Goal: Task Accomplishment & Management: Use online tool/utility

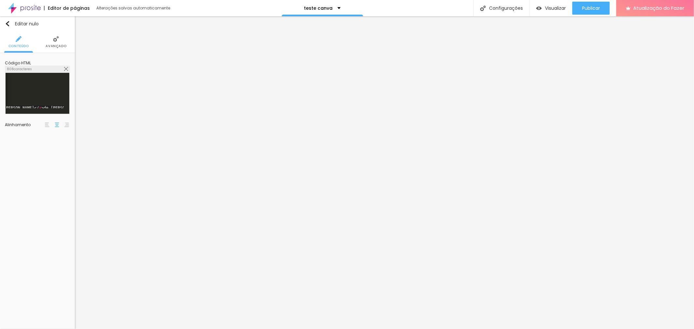
scroll to position [0, 664]
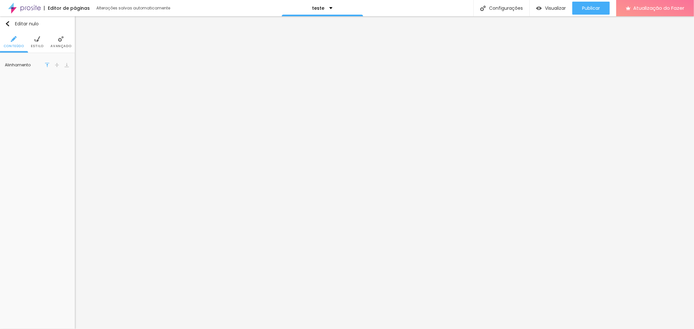
click at [40, 46] on font "Estilo" at bounding box center [37, 46] width 13 height 5
click at [57, 38] on li "Avançado" at bounding box center [60, 41] width 21 height 21
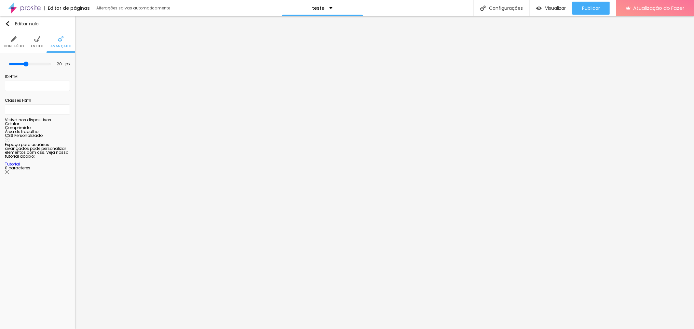
click at [15, 38] on img at bounding box center [14, 39] width 6 height 6
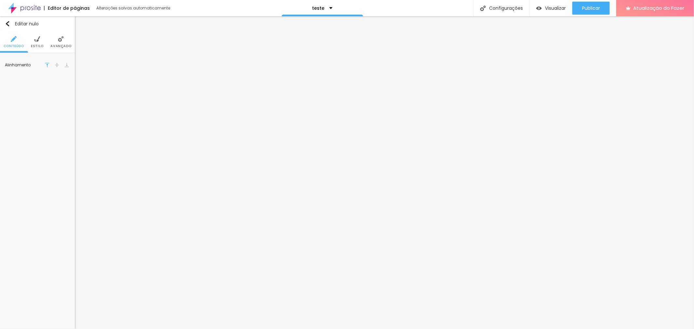
click at [73, 41] on ul "Conteúdo Estilo Avançado" at bounding box center [37, 42] width 75 height 22
click at [62, 43] on li "Avançado" at bounding box center [60, 41] width 21 height 21
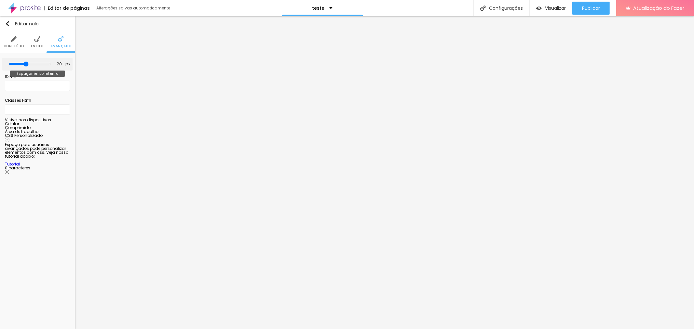
type input "15"
type input "20"
type input "50"
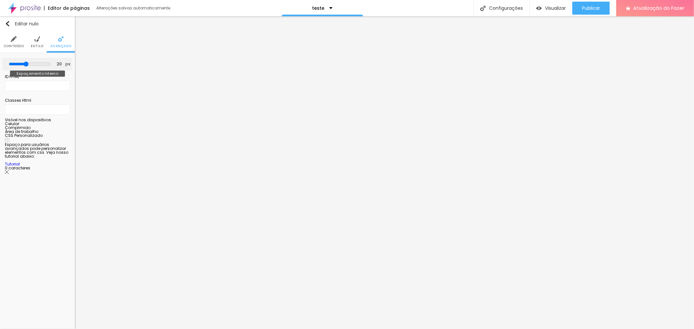
type input "50"
type input "45"
type input "0"
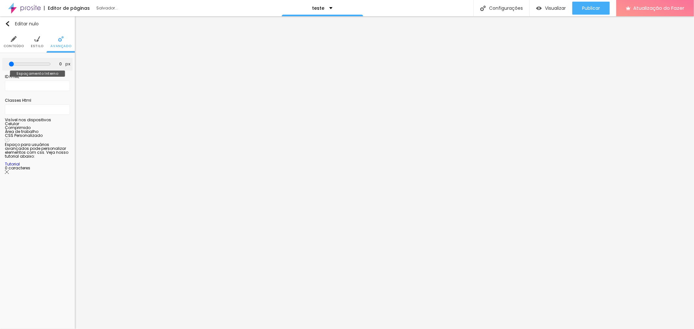
drag, startPoint x: 26, startPoint y: 63, endPoint x: 0, endPoint y: 61, distance: 26.5
type input "0"
click at [9, 62] on input "range" at bounding box center [30, 64] width 42 height 5
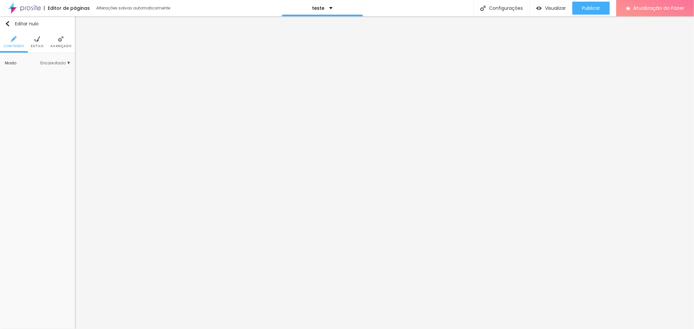
click at [50, 63] on font "Encaixotado" at bounding box center [52, 63] width 25 height 6
click at [51, 78] on div "Completo" at bounding box center [42, 81] width 36 height 8
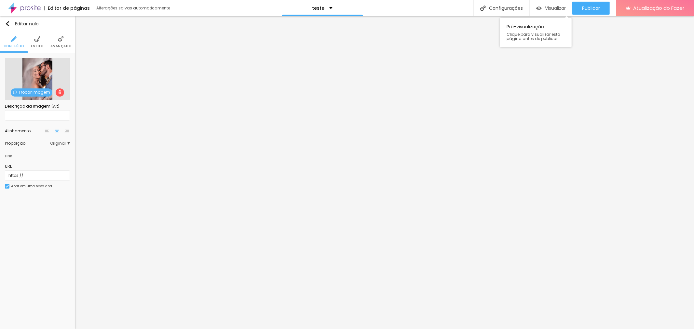
click at [553, 10] on font "Visualizar" at bounding box center [555, 8] width 21 height 7
click at [506, 8] on font "Configurações" at bounding box center [506, 8] width 34 height 7
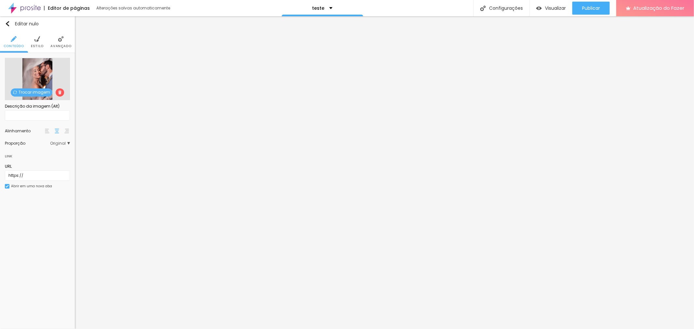
click at [33, 36] on li "Estilo" at bounding box center [37, 41] width 13 height 21
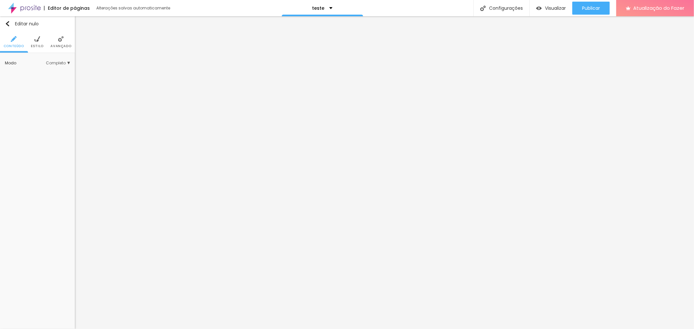
click at [33, 46] on font "Estilo" at bounding box center [37, 46] width 13 height 5
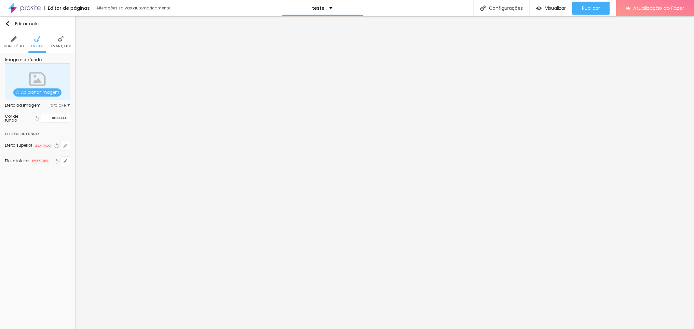
click at [71, 106] on div "Imagem de fundo Adicionar imagem Efeito da Imagem Paralaxe Nenhum Paralaxe Cor …" at bounding box center [37, 116] width 75 height 126
click at [68, 106] on span "Paralaxe" at bounding box center [58, 105] width 21 height 4
click at [54, 114] on span "Nenhum" at bounding box center [46, 115] width 17 height 4
click at [44, 129] on div "Efeito da Imagem Paralaxe Nenhum Paralaxe" at bounding box center [37, 115] width 65 height 31
click at [63, 48] on font "Avançado" at bounding box center [60, 46] width 21 height 5
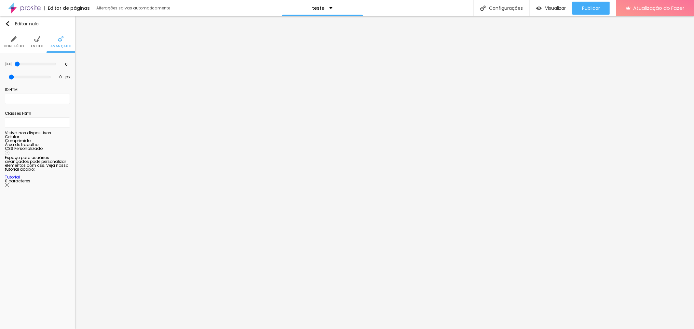
click at [36, 45] on font "Estilo" at bounding box center [37, 46] width 13 height 5
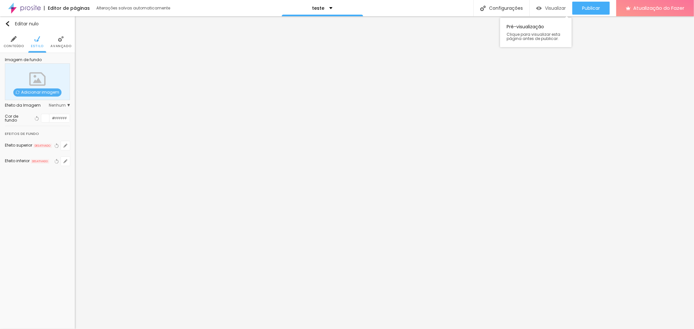
click at [545, 6] on font "Visualizar" at bounding box center [555, 8] width 21 height 7
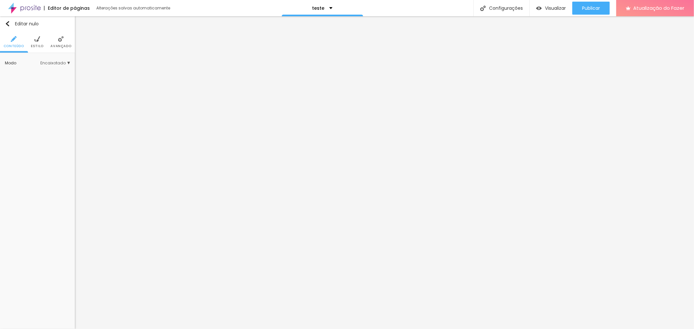
click at [59, 65] on font "Encaixotado" at bounding box center [52, 63] width 25 height 6
click at [47, 85] on div "Completo" at bounding box center [42, 81] width 36 height 8
click at [41, 38] on li "Estilo" at bounding box center [37, 41] width 13 height 21
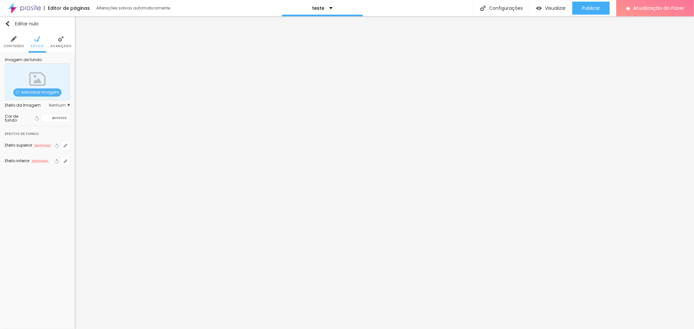
click at [60, 43] on li "Avançado" at bounding box center [60, 41] width 21 height 21
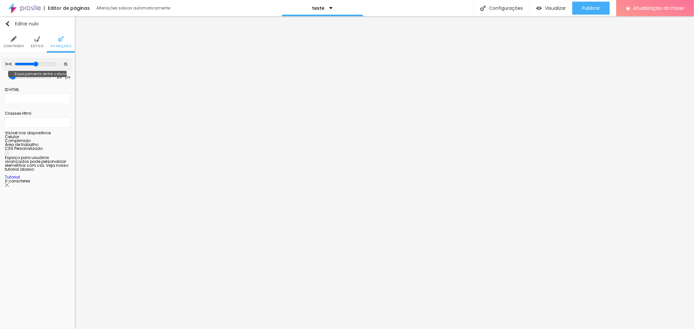
type input "15"
type input "10"
drag, startPoint x: 40, startPoint y: 63, endPoint x: 26, endPoint y: 66, distance: 14.2
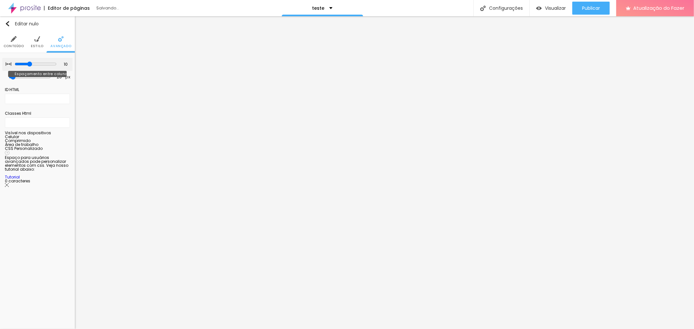
click at [26, 66] on input "range" at bounding box center [36, 64] width 42 height 5
type input "0"
type input "30"
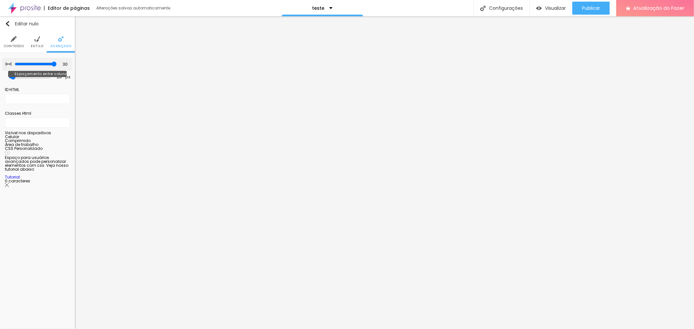
drag, startPoint x: 30, startPoint y: 64, endPoint x: 78, endPoint y: 65, distance: 48.2
type input "30"
click at [57, 65] on input "range" at bounding box center [36, 64] width 42 height 5
type input "81"
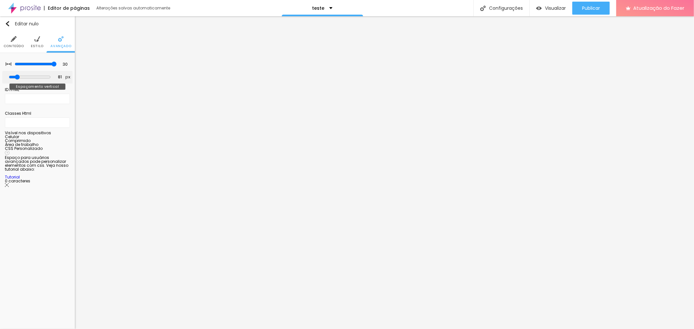
type input "298"
type input "350"
type input "362"
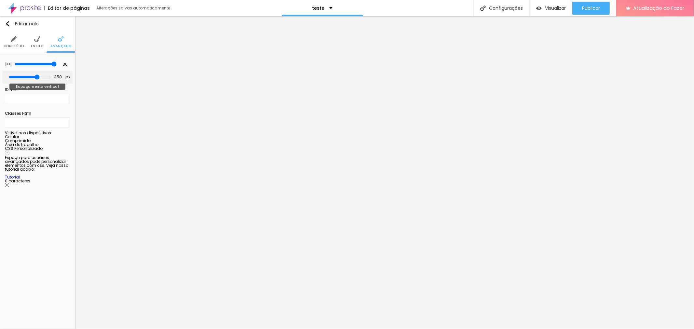
type input "362"
type input "368"
type input "386"
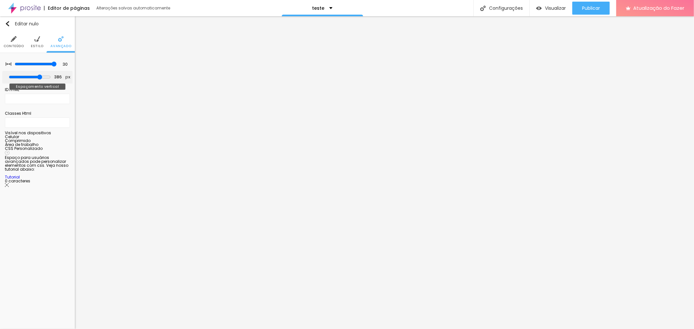
type input "409"
type input "421"
type input "427"
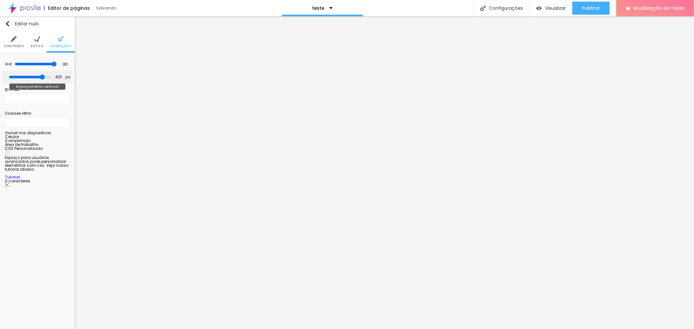
type input "427"
type input "409"
type input "333"
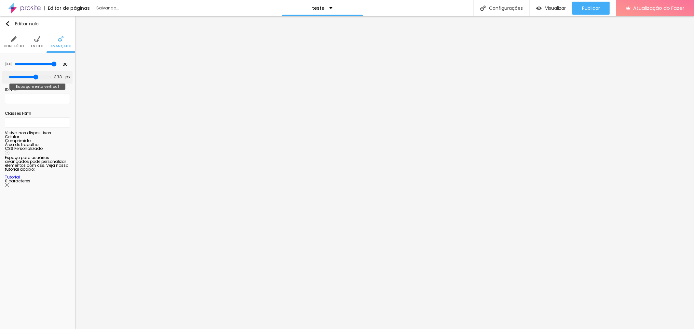
type input "268"
type input "227"
type input "175"
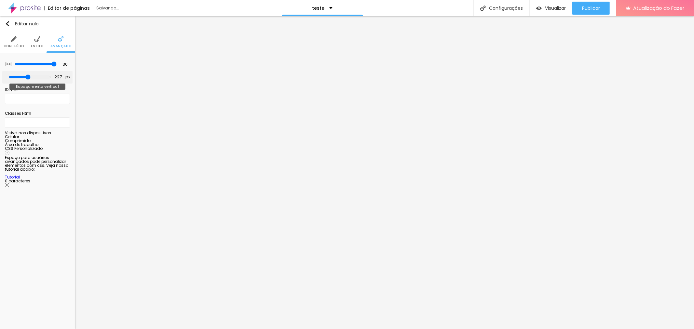
type input "175"
type input "128"
type input "87"
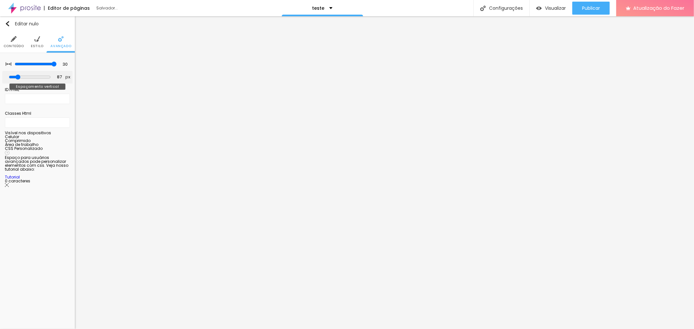
type input "69"
type input "46"
type input "23"
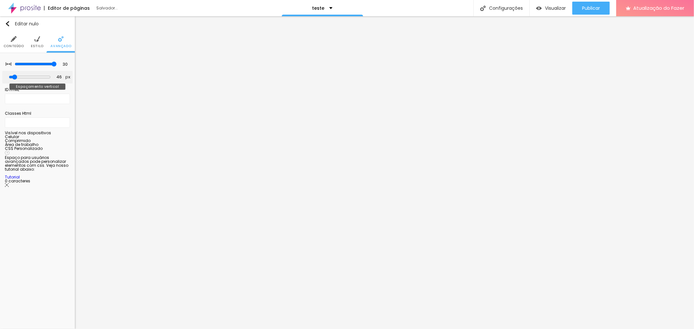
type input "23"
type input "0"
type input "5"
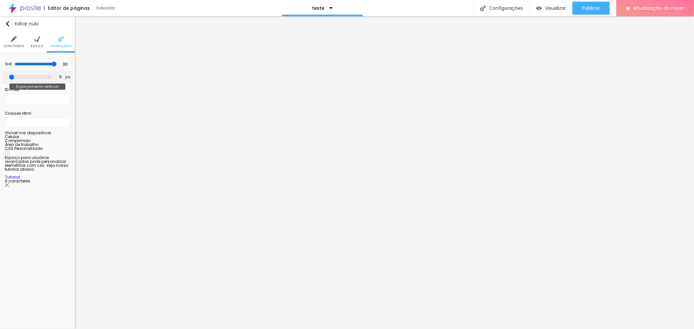
type input "93"
drag, startPoint x: 17, startPoint y: 77, endPoint x: 20, endPoint y: 79, distance: 3.9
type input "93"
click at [20, 79] on input "range" at bounding box center [30, 77] width 42 height 5
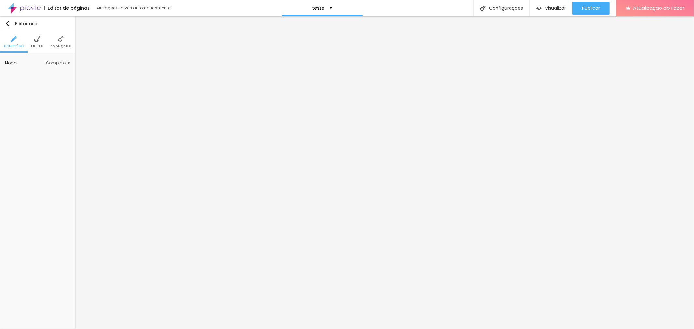
click at [58, 45] on font "Avançado" at bounding box center [60, 46] width 21 height 5
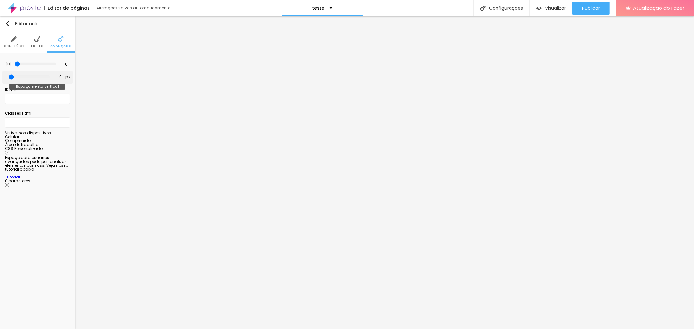
type input "47"
type input "106"
type input "134"
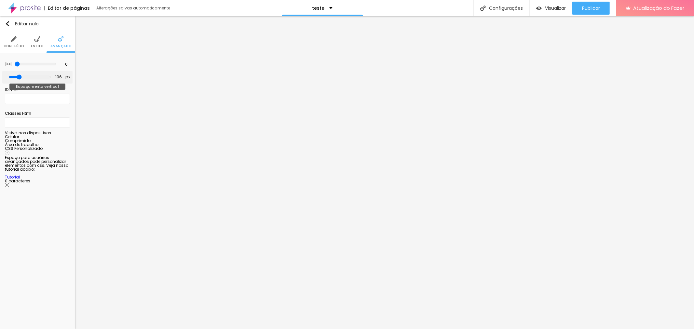
type input "134"
type input "146"
type input "169"
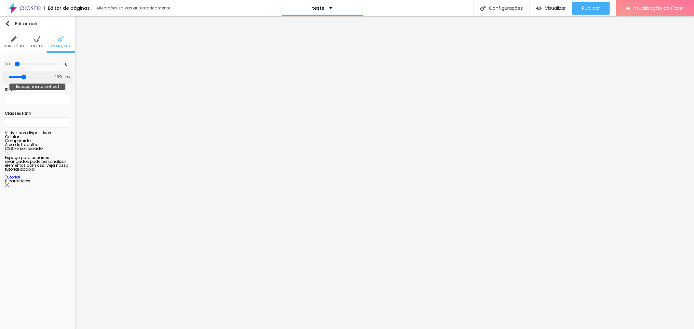
type input "187"
type input "192"
type input "198"
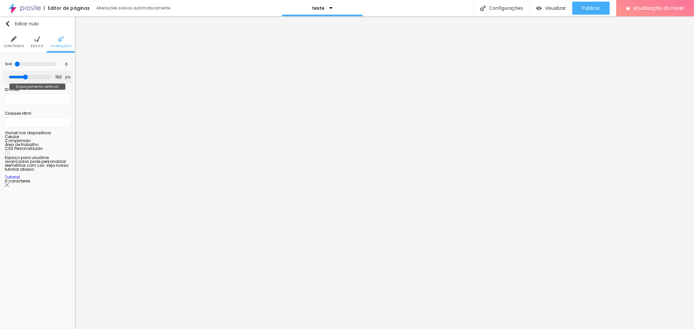
type input "198"
type input "204"
type input "210"
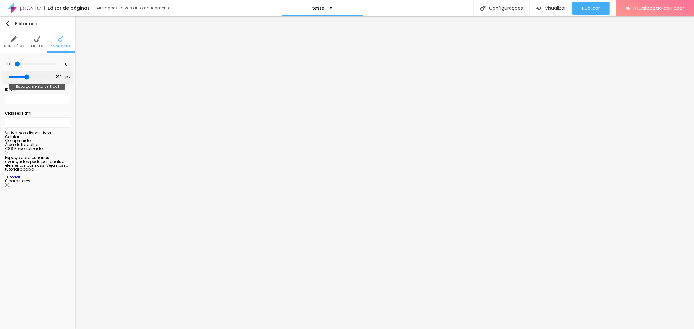
type input "227"
type input "257"
type input "263"
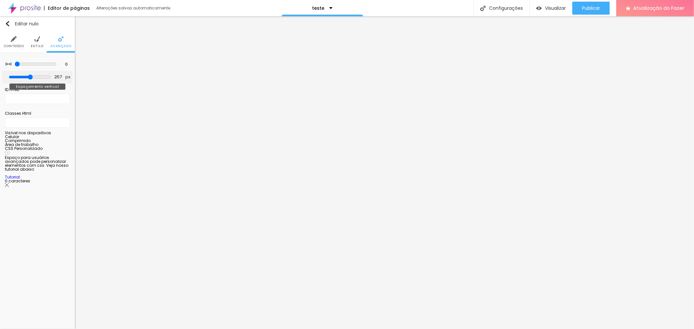
type input "263"
type input "181"
type input "93"
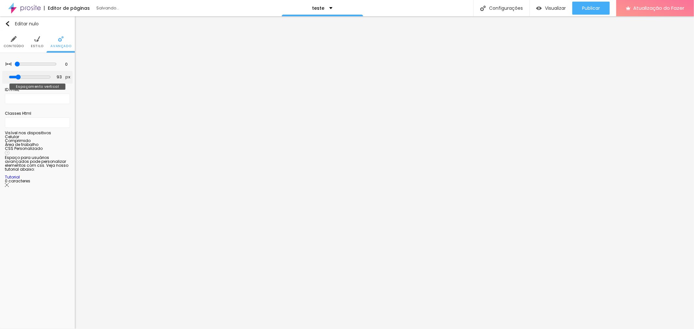
type input "0"
drag, startPoint x: 23, startPoint y: 76, endPoint x: 0, endPoint y: 77, distance: 22.8
click at [9, 77] on input "range" at bounding box center [30, 77] width 42 height 5
type input "5"
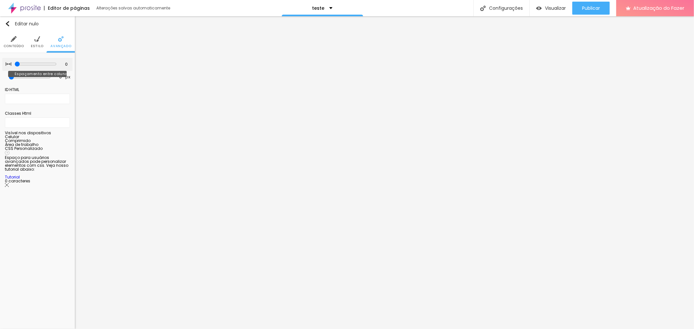
type input "5"
type input "10"
type input "15"
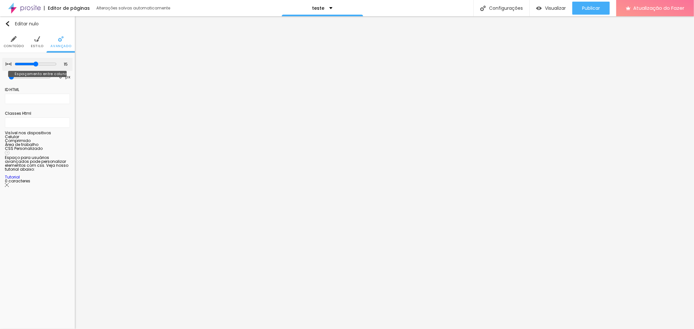
type input "20"
type input "25"
type input "20"
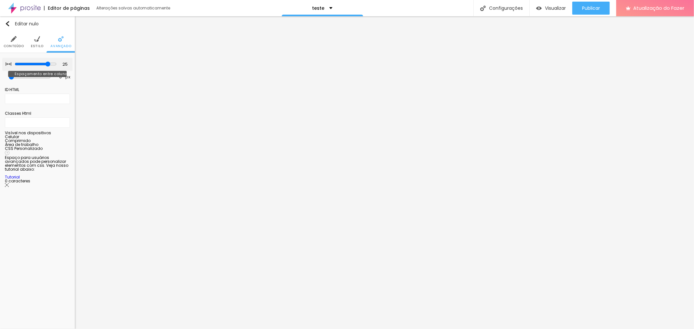
type input "20"
type input "0"
drag, startPoint x: 17, startPoint y: 64, endPoint x: 0, endPoint y: 66, distance: 17.1
click at [15, 66] on input "range" at bounding box center [36, 64] width 42 height 5
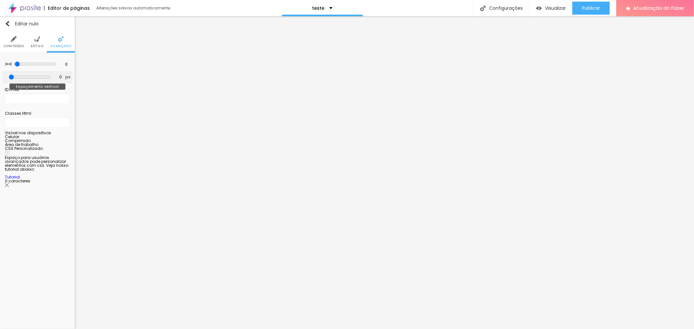
type input "58"
type input "315"
type input "339"
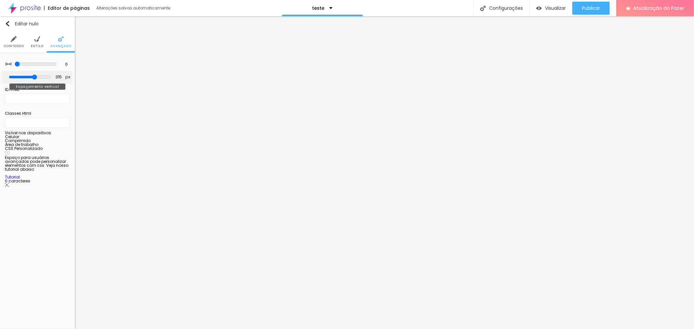
type input "339"
type input "356"
type input "368"
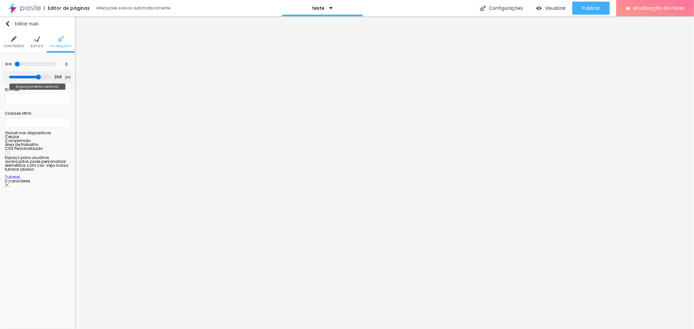
type input "374"
type input "339"
type input "304"
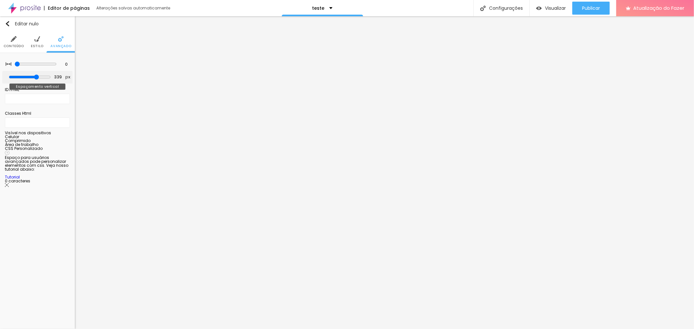
type input "304"
type input "222"
type input "187"
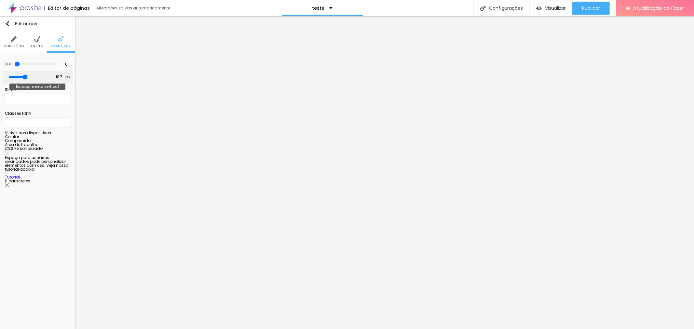
type input "157"
type input "128"
type input "105"
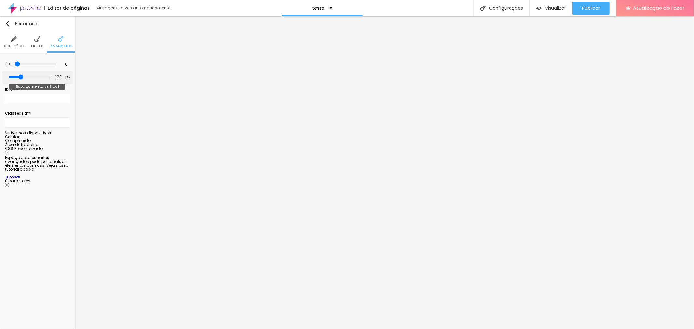
type input "105"
type input "81"
type input "64"
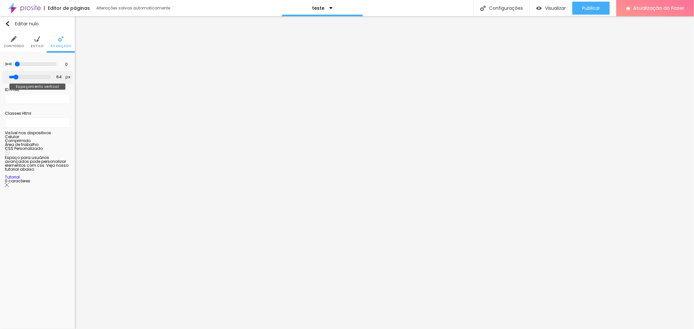
type input "28"
type input "5"
type input "0"
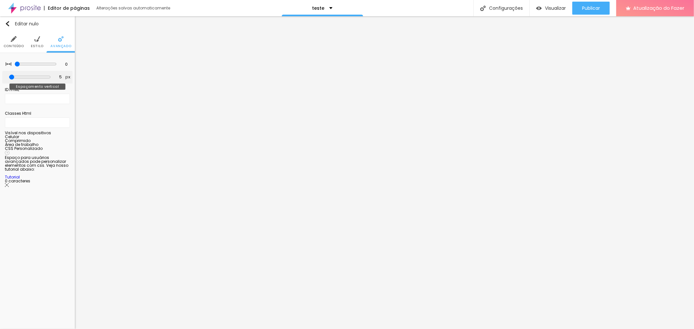
type input "0"
drag, startPoint x: 18, startPoint y: 76, endPoint x: 0, endPoint y: 76, distance: 17.6
click at [9, 76] on input "range" at bounding box center [30, 77] width 42 height 5
drag, startPoint x: 14, startPoint y: 63, endPoint x: 8, endPoint y: 63, distance: 5.9
click at [15, 63] on input "range" at bounding box center [36, 64] width 42 height 5
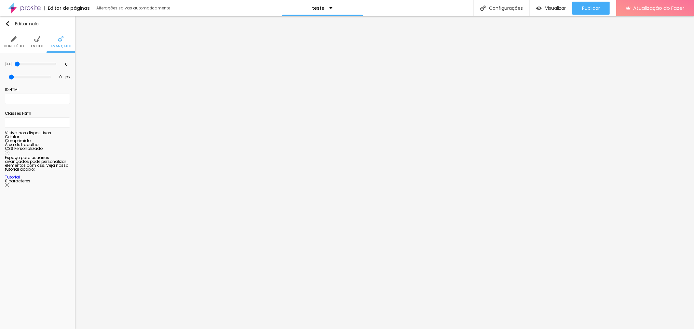
click at [38, 47] on font "Estilo" at bounding box center [37, 46] width 13 height 5
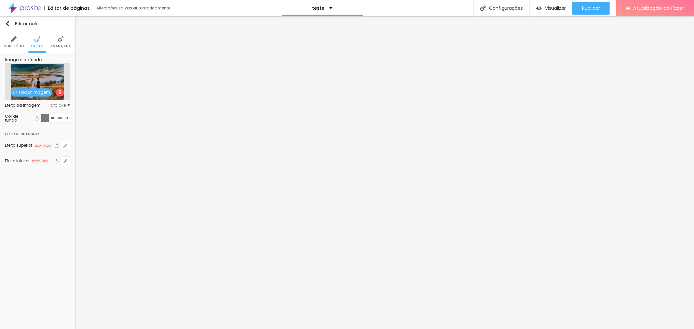
click at [68, 102] on div "Efeito da Imagem Paralaxe Nenhum Paralaxe" at bounding box center [37, 105] width 65 height 10
click at [66, 103] on div "Efeito da Imagem Paralaxe Nenhum Paralaxe" at bounding box center [37, 105] width 65 height 10
click at [65, 105] on font "Paralaxe" at bounding box center [56, 106] width 17 height 6
click at [46, 114] on span "Nenhum" at bounding box center [46, 115] width 17 height 4
click at [60, 43] on li "Avançado" at bounding box center [60, 41] width 21 height 21
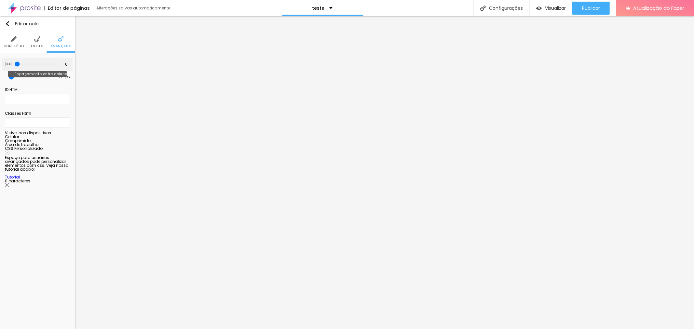
type input "5"
type input "10"
type input "15"
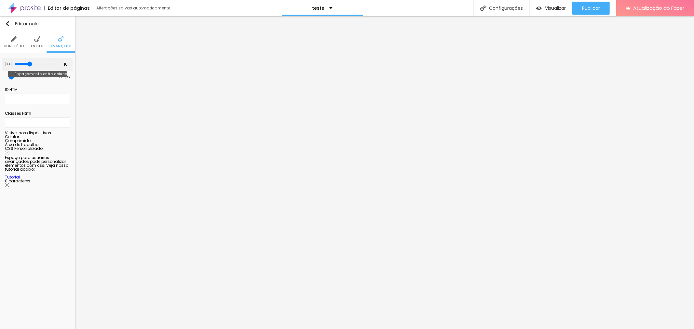
type input "15"
type input "20"
type input "25"
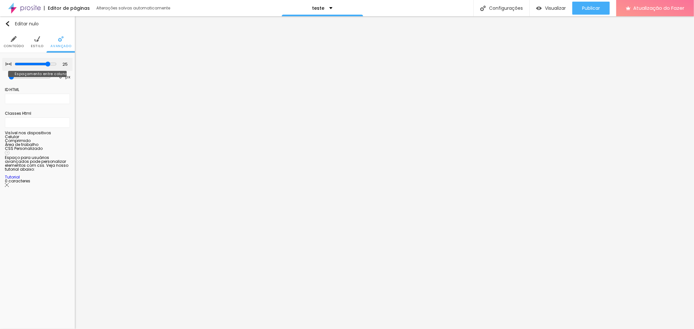
type input "30"
type input "0"
drag, startPoint x: 17, startPoint y: 64, endPoint x: 0, endPoint y: 67, distance: 16.9
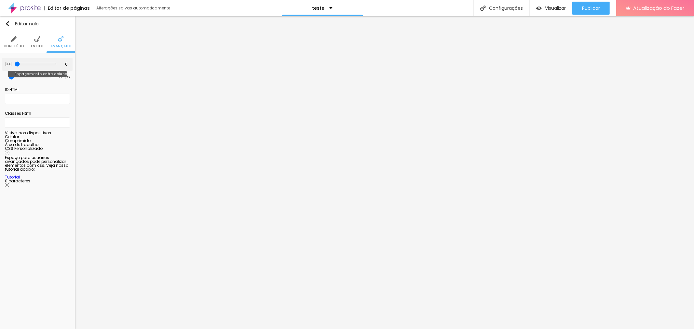
click at [15, 67] on input "range" at bounding box center [36, 64] width 42 height 5
type input "30"
type input "427"
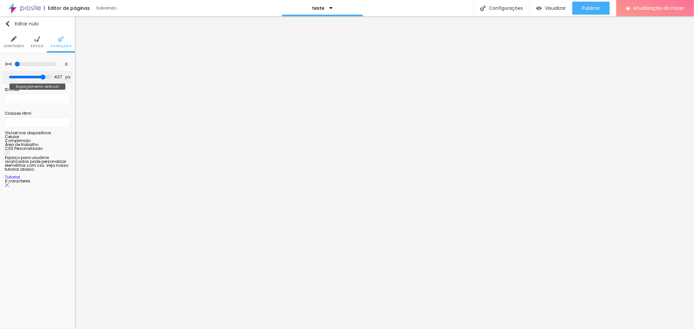
type input "500"
type input "468"
type input "204"
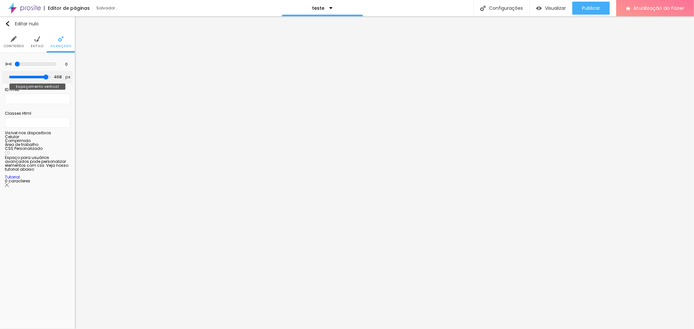
type input "204"
type input "140"
type input "116"
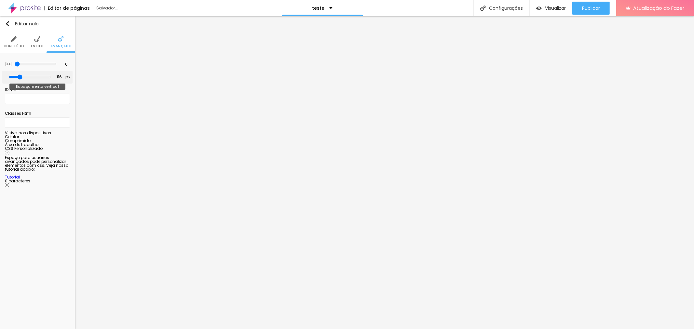
type input "81"
type input "52"
type input "23"
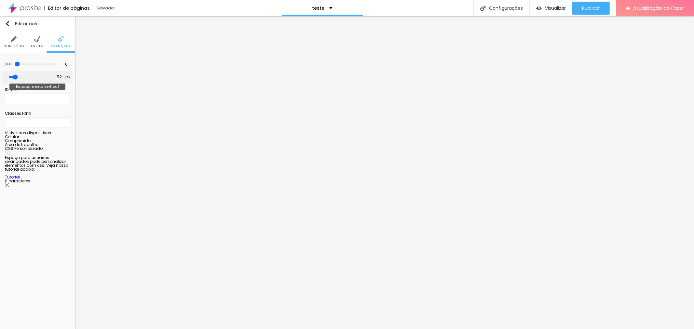
type input "23"
type input "0"
drag, startPoint x: 16, startPoint y: 76, endPoint x: 0, endPoint y: 78, distance: 15.8
click at [9, 78] on input "range" at bounding box center [30, 77] width 42 height 5
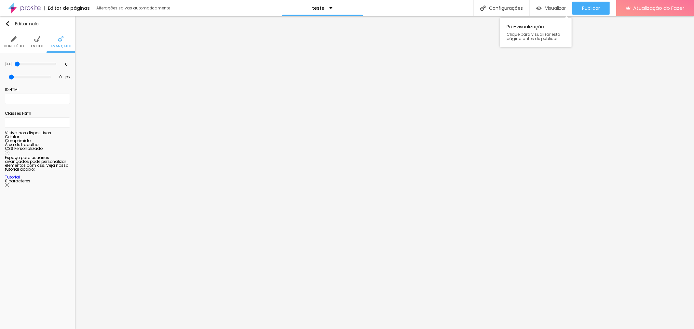
click at [553, 13] on div "Visualizar" at bounding box center [551, 8] width 30 height 13
click at [68, 143] on div at bounding box center [37, 143] width 65 height 0
click at [549, 3] on div "Visualizar" at bounding box center [551, 8] width 30 height 13
click at [66, 143] on div at bounding box center [37, 143] width 65 height 0
click at [39, 46] on font "Estilo" at bounding box center [37, 46] width 13 height 5
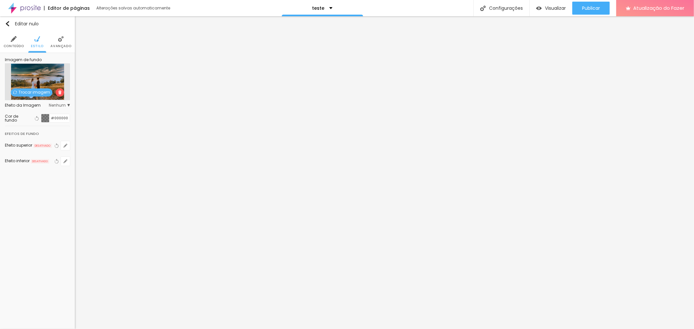
click at [21, 42] on li "Conteúdo" at bounding box center [14, 41] width 21 height 21
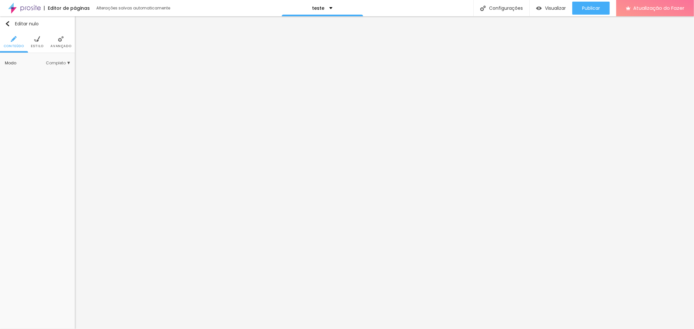
click at [62, 60] on font "Completo" at bounding box center [56, 63] width 20 height 6
click at [62, 60] on font "Completo" at bounding box center [60, 63] width 20 height 6
click at [62, 60] on font "Completo" at bounding box center [56, 63] width 20 height 6
click at [54, 72] on span "Encaixotado" at bounding box center [46, 73] width 25 height 4
click at [555, 2] on div "Visualizar" at bounding box center [551, 8] width 30 height 13
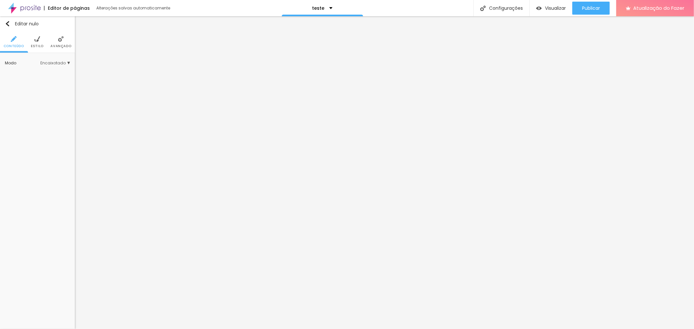
click at [36, 37] on img at bounding box center [37, 39] width 6 height 6
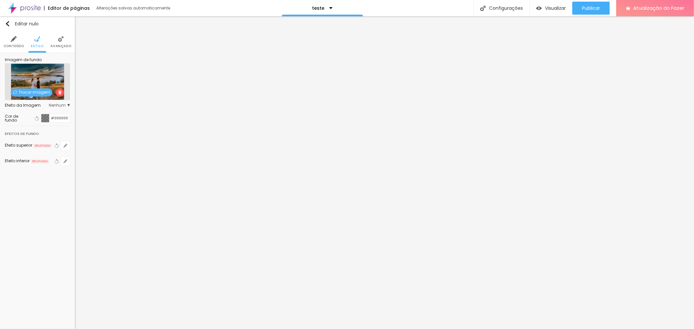
click at [56, 40] on li "Avançado" at bounding box center [60, 41] width 21 height 21
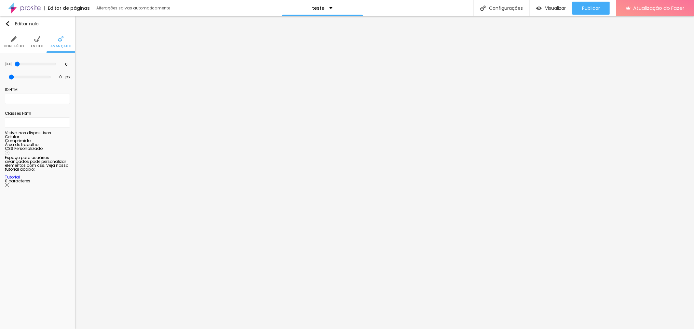
click at [9, 40] on li "Conteúdo" at bounding box center [14, 41] width 21 height 21
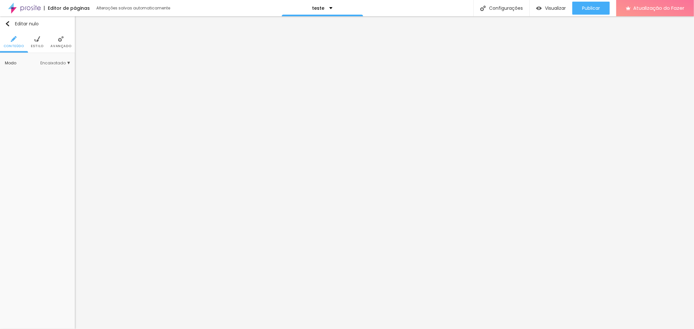
click at [41, 43] on li "Estilo" at bounding box center [37, 41] width 13 height 21
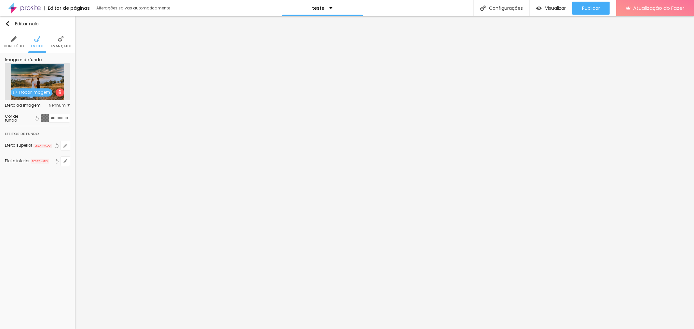
click at [31, 92] on font "Trocar imagem" at bounding box center [35, 93] width 32 height 6
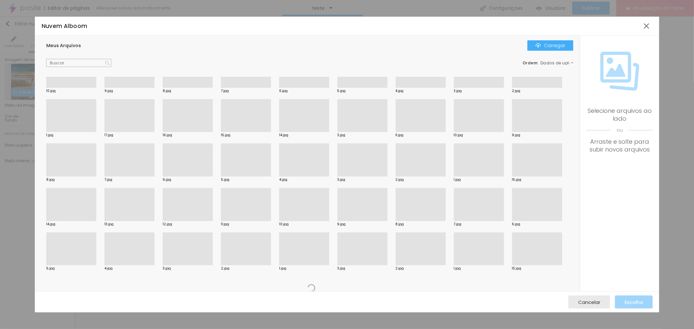
scroll to position [434, 0]
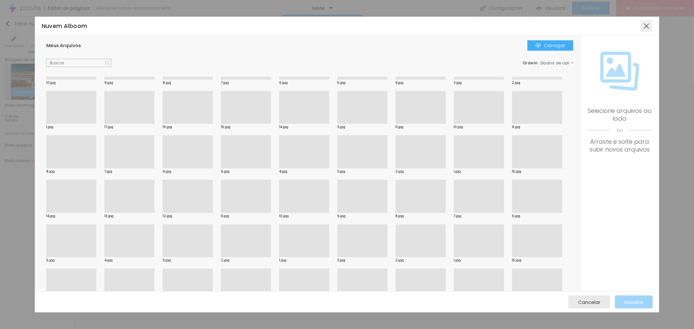
click at [649, 23] on div at bounding box center [647, 26] width 12 height 12
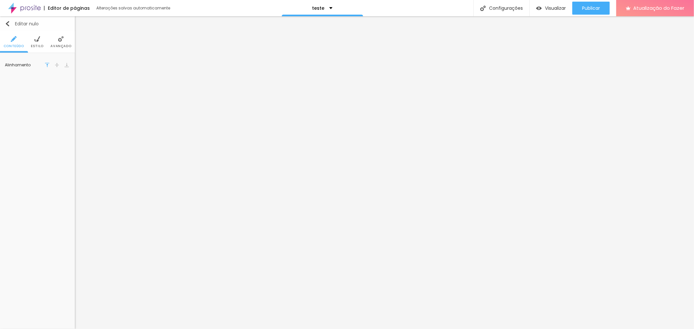
click at [11, 26] on div "Editar nulo" at bounding box center [22, 23] width 34 height 5
click at [41, 46] on font "Estilo" at bounding box center [37, 46] width 13 height 5
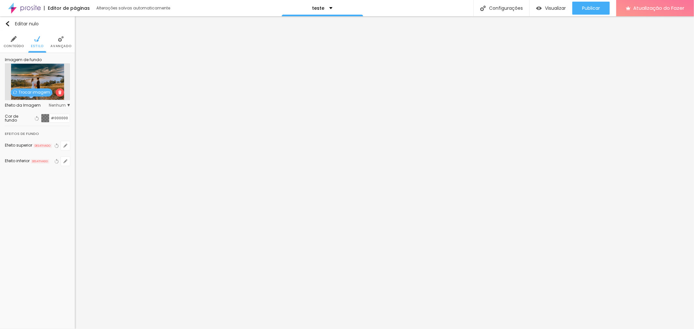
click at [60, 91] on img at bounding box center [60, 92] width 4 height 4
click at [46, 115] on div at bounding box center [45, 118] width 8 height 8
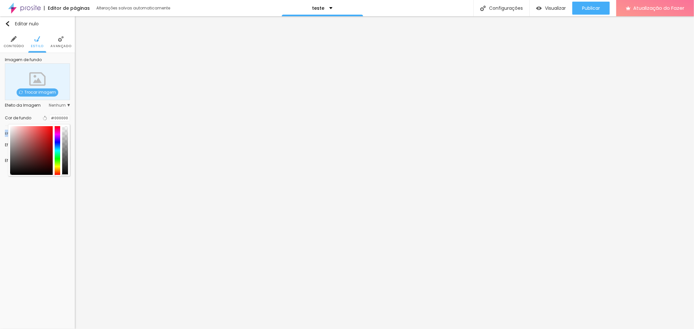
drag, startPoint x: 65, startPoint y: 150, endPoint x: 61, endPoint y: 195, distance: 45.2
click at [61, 195] on div "Editar nulo Conteúdo Estilo Avançado Imagem de fundo Trocar imagem Efeito da Im…" at bounding box center [37, 172] width 75 height 313
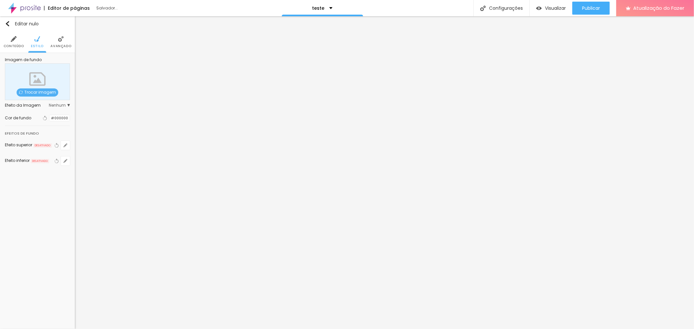
click at [49, 118] on div at bounding box center [49, 118] width 0 height 6
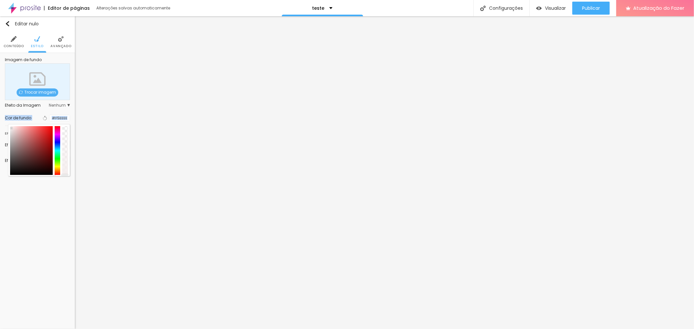
type input "#FFFFFF"
drag, startPoint x: 13, startPoint y: 129, endPoint x: 1, endPoint y: 114, distance: 19.7
click at [1, 114] on div "Imagem de fundo Trocar imagem Efeito da Imagem Nenhum Nenhum Parallax Cor de fu…" at bounding box center [37, 116] width 75 height 126
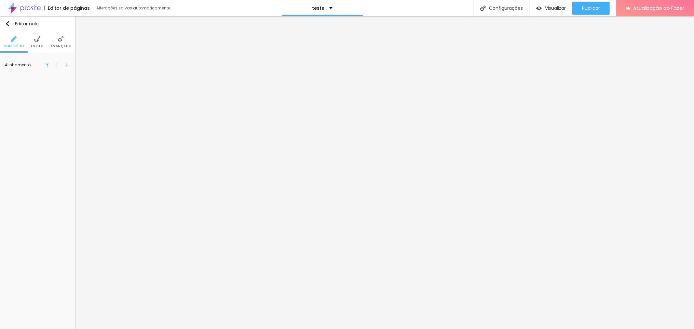
click at [44, 47] on ul "Conteúdo Estilo Avançado" at bounding box center [37, 42] width 75 height 22
click at [39, 45] on font "Estilo" at bounding box center [37, 46] width 13 height 5
click at [56, 44] on font "Avançado" at bounding box center [60, 46] width 21 height 5
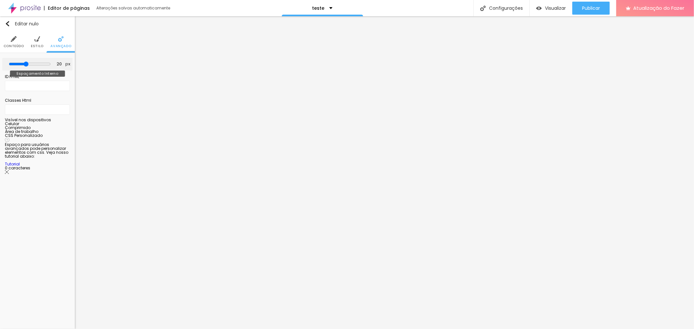
type input "15"
type input "10"
type input "5"
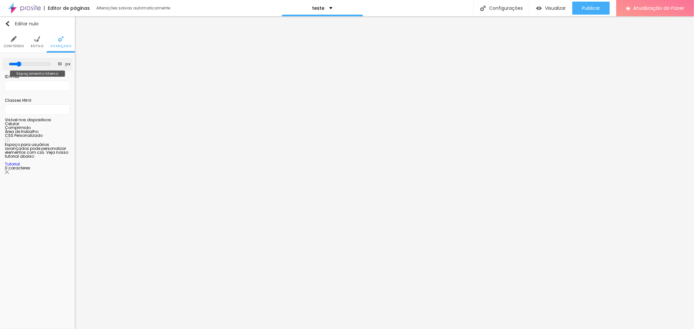
type input "5"
type input "0"
drag, startPoint x: 26, startPoint y: 62, endPoint x: 1, endPoint y: 62, distance: 25.4
type input "0"
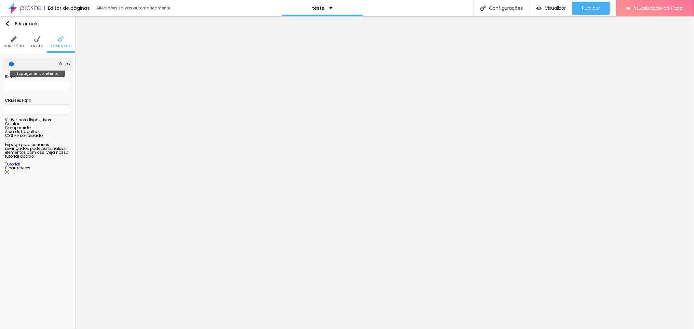
click at [9, 62] on input "range" at bounding box center [30, 64] width 42 height 5
click at [37, 43] on li "Estilo" at bounding box center [37, 41] width 13 height 21
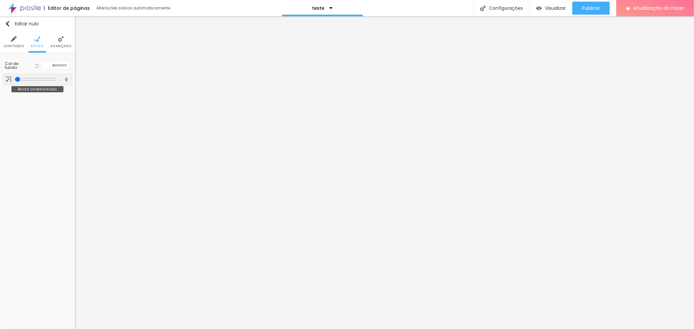
type input "54"
type input "65"
type input "85"
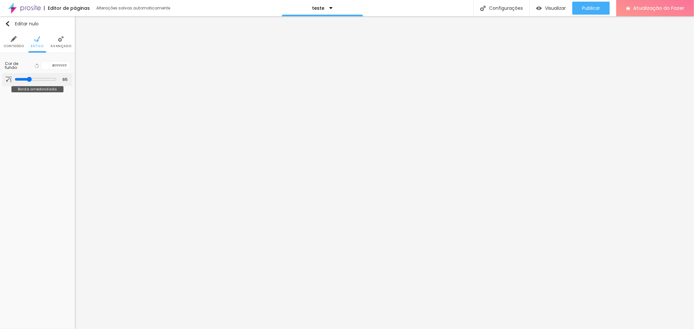
type input "85"
type input "96"
drag, startPoint x: 17, startPoint y: 80, endPoint x: 57, endPoint y: 83, distance: 40.8
click at [15, 80] on input "range" at bounding box center [36, 79] width 42 height 5
click at [17, 41] on li "Conteúdo" at bounding box center [14, 41] width 21 height 21
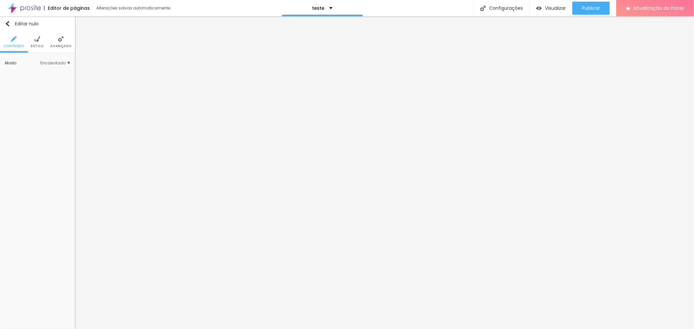
click at [61, 63] on font "Encaixotado" at bounding box center [52, 63] width 25 height 6
click at [45, 82] on span "Completo" at bounding box center [46, 81] width 25 height 4
click at [43, 43] on ul "Conteúdo Estilo Avançado" at bounding box center [37, 42] width 75 height 22
click at [41, 45] on font "Estilo" at bounding box center [37, 46] width 13 height 5
click at [59, 40] on img at bounding box center [61, 39] width 6 height 6
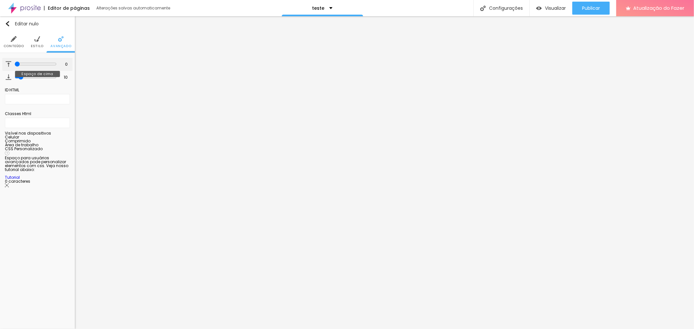
drag, startPoint x: 18, startPoint y: 64, endPoint x: 8, endPoint y: 64, distance: 10.1
click at [15, 64] on input "range" at bounding box center [36, 64] width 42 height 5
drag, startPoint x: 20, startPoint y: 77, endPoint x: 3, endPoint y: 76, distance: 17.0
click at [15, 76] on input "range" at bounding box center [36, 77] width 42 height 5
click at [34, 47] on font "Estilo" at bounding box center [37, 46] width 13 height 5
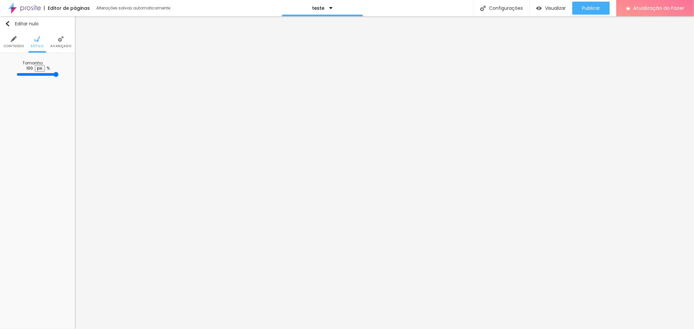
click at [12, 43] on li "Conteúdo" at bounding box center [14, 41] width 21 height 21
click at [66, 101] on span "Padrão 4:3" at bounding box center [57, 101] width 26 height 4
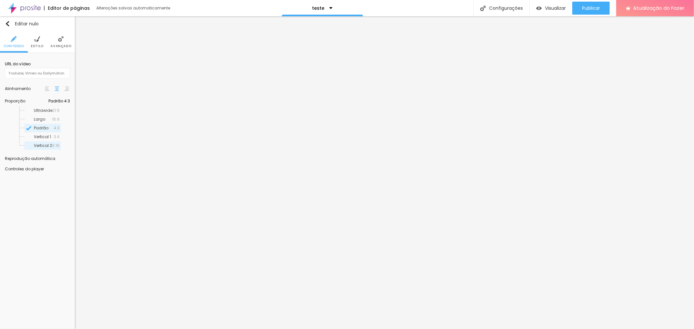
click at [49, 145] on span "Vertical 2" at bounding box center [43, 146] width 18 height 4
click at [35, 41] on img at bounding box center [37, 39] width 6 height 6
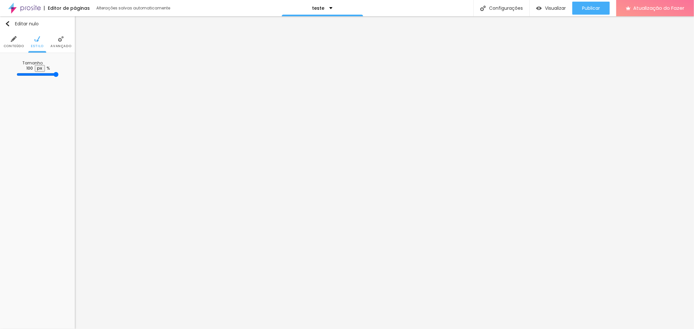
click at [61, 42] on img at bounding box center [61, 39] width 6 height 6
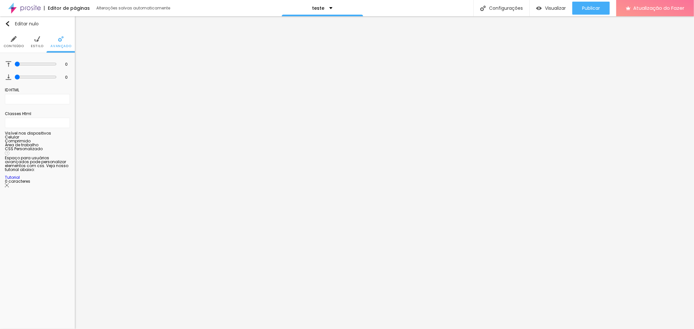
click at [14, 43] on li "Conteúdo" at bounding box center [14, 41] width 21 height 21
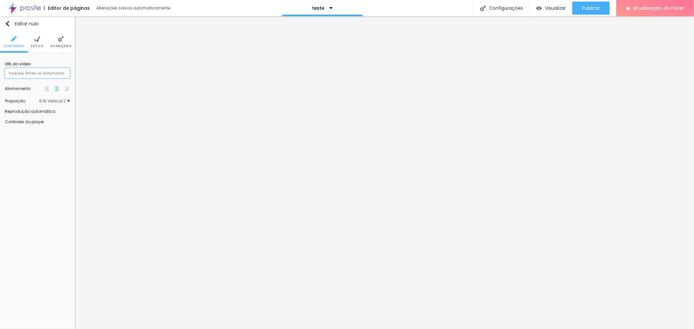
click at [55, 70] on input "text" at bounding box center [37, 73] width 65 height 10
paste input "https://youtube.com/shorts/tmDDoknKZts?si=6oaz6W0JKStxs0E7"
click at [31, 163] on div "Editar nulo Conteúdo Estilo Avançado URL do vídeo https://youtube.com/shorts/tm…" at bounding box center [37, 172] width 75 height 313
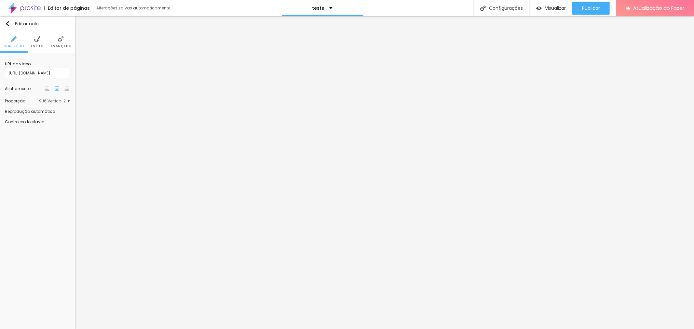
click at [70, 112] on div at bounding box center [70, 112] width 0 height 0
click at [550, 8] on font "Visualizar" at bounding box center [555, 8] width 21 height 7
click at [56, 76] on input "https://youtube.com/shorts/tmDDoknKZts?si=6oaz6W0JKStxs0E7" at bounding box center [37, 73] width 65 height 10
click at [58, 154] on div "Editar nulo Conteúdo Estilo Avançado URL do vídeo https://youtube.com/shorts/tm…" at bounding box center [37, 172] width 75 height 313
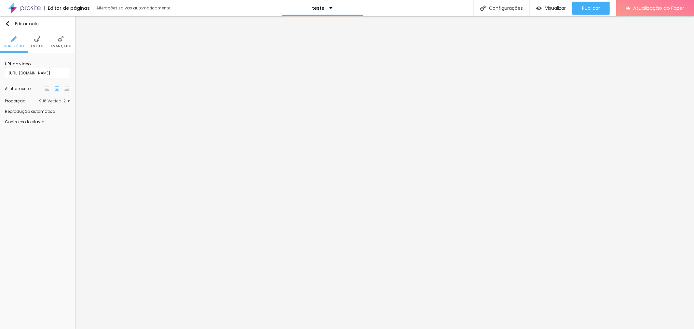
scroll to position [0, 0]
click at [42, 45] on font "Estilo" at bounding box center [37, 46] width 13 height 5
click at [63, 44] on font "Avançado" at bounding box center [60, 46] width 21 height 5
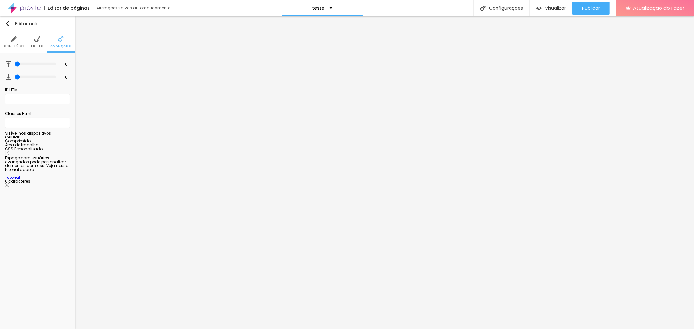
click at [40, 42] on li "Estilo" at bounding box center [37, 41] width 13 height 21
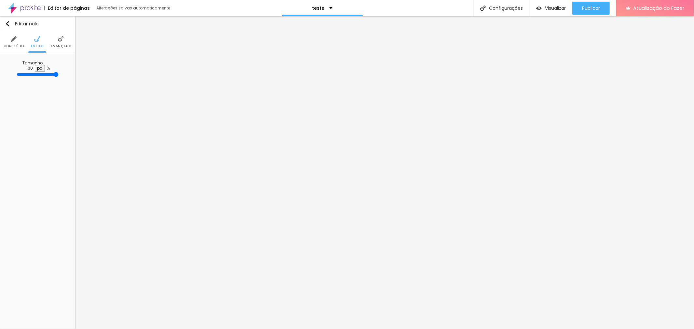
click at [15, 40] on img at bounding box center [14, 39] width 6 height 6
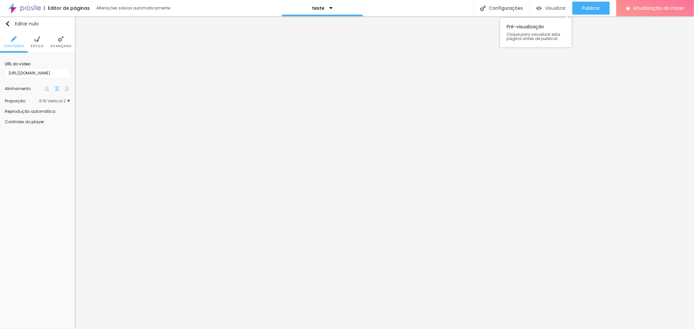
click at [549, 10] on font "Visualizar" at bounding box center [555, 8] width 21 height 7
click at [48, 73] on input "https://youtube.com/shorts/tmDDoknKZts?si=6oaz6W0JKStxs0E7" at bounding box center [37, 73] width 65 height 10
click at [61, 95] on div "Alinhamento" at bounding box center [37, 89] width 65 height 14
click at [66, 102] on font "9:16 Vertical 2" at bounding box center [52, 101] width 27 height 6
click at [47, 136] on span "Vertical 1" at bounding box center [44, 137] width 20 height 4
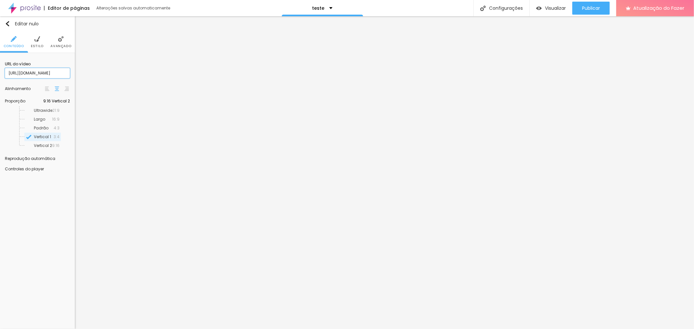
click at [41, 72] on input "https://youtube.com/shorts/tmDDoknKZts?si=6oaz6W0JKStxs0E7" at bounding box center [37, 73] width 65 height 10
paste input "www.youtube.com/shorts/tmDDoknKZts"
click at [591, 8] on font "Publicar" at bounding box center [591, 8] width 18 height 7
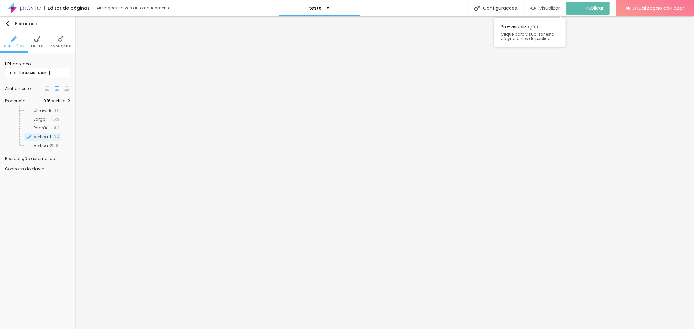
click at [555, 4] on div "Visualizar" at bounding box center [546, 8] width 30 height 13
click at [36, 36] on img at bounding box center [37, 39] width 6 height 6
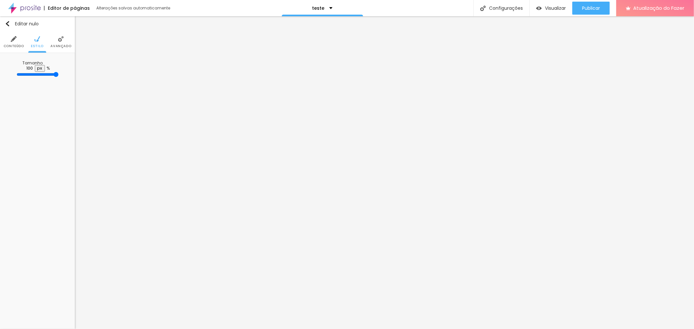
click at [65, 40] on li "Avançado" at bounding box center [60, 41] width 21 height 21
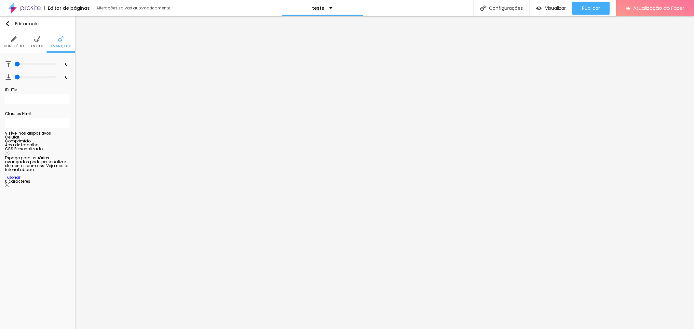
click at [2, 43] on ul "Conteúdo Estilo Avançado" at bounding box center [37, 42] width 75 height 22
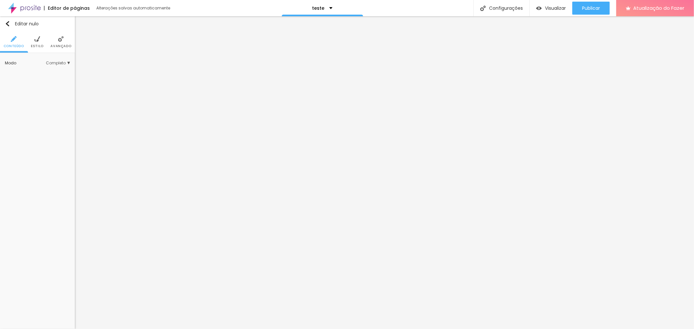
click at [39, 43] on li "Estilo" at bounding box center [37, 41] width 13 height 21
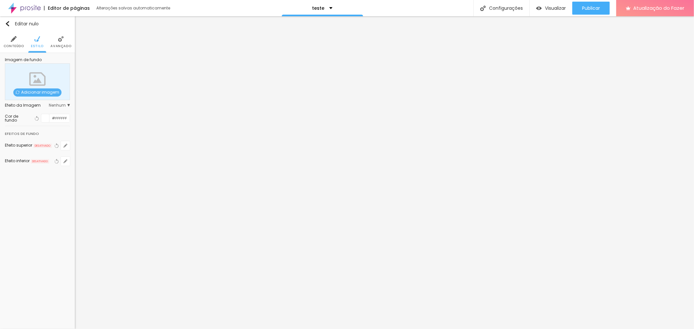
click at [61, 40] on img at bounding box center [61, 39] width 6 height 6
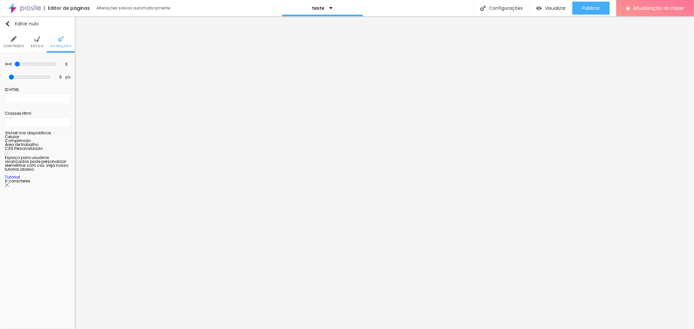
click at [12, 44] on font "Conteúdo" at bounding box center [14, 46] width 21 height 5
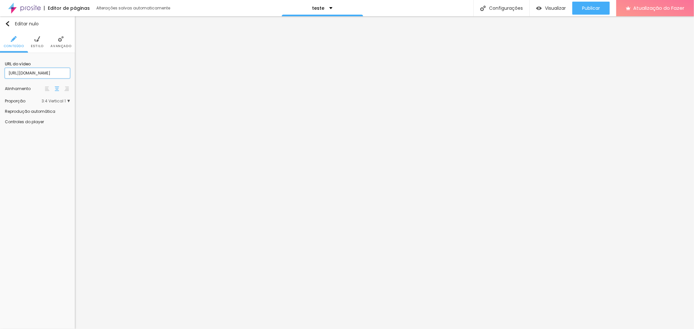
click at [33, 72] on input "https://www.youtube.com/shorts/tmDDoknKZts" at bounding box center [37, 73] width 65 height 10
click at [558, 10] on font "Visualizar" at bounding box center [555, 8] width 21 height 7
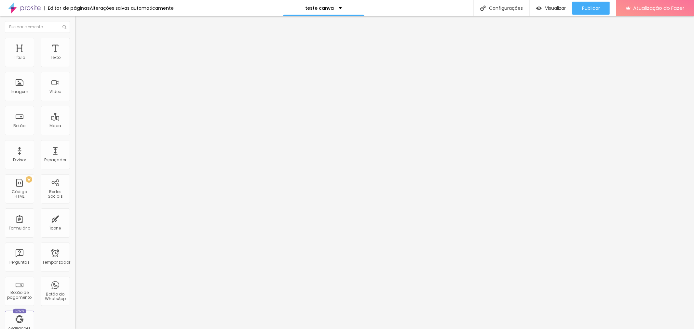
click at [81, 45] on font "Estilo" at bounding box center [86, 42] width 10 height 6
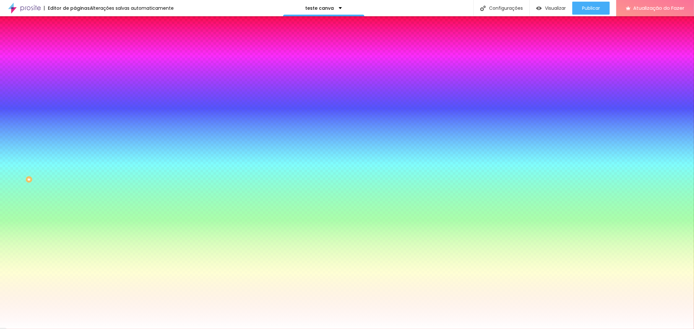
click at [75, 44] on li "Avançado" at bounding box center [112, 47] width 75 height 7
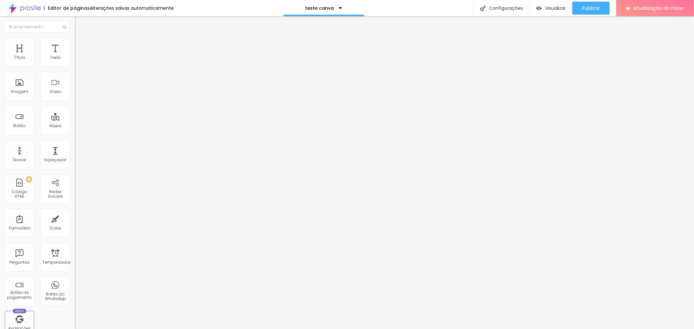
click at [81, 44] on font "Estilo" at bounding box center [86, 42] width 10 height 6
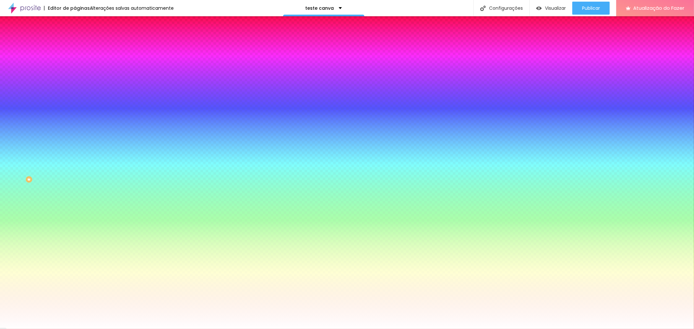
click at [81, 38] on font "Conteúdo" at bounding box center [91, 36] width 20 height 6
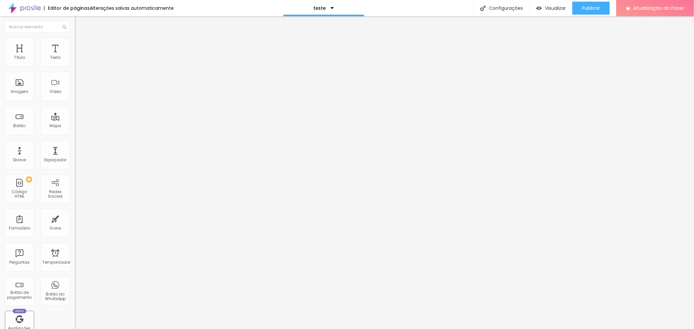
click at [75, 61] on input "https://www.youtube.com/shorts/tmDDoknKZts" at bounding box center [114, 58] width 78 height 7
click at [75, 38] on li "Estilo" at bounding box center [112, 41] width 75 height 7
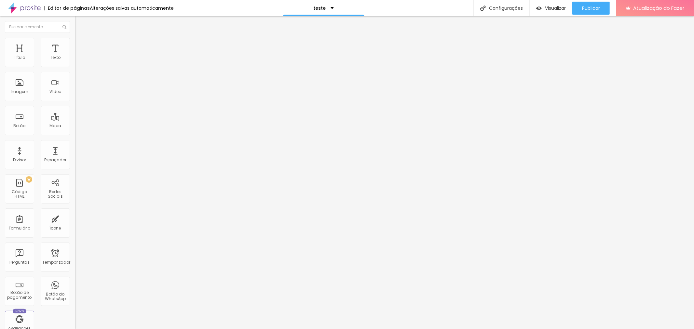
click at [75, 44] on li "Avançado" at bounding box center [112, 47] width 75 height 7
click at [75, 38] on li "Conteúdo" at bounding box center [112, 34] width 75 height 7
click at [75, 61] on input "https://www.youtube.com/shorts/tmDDoknKZts" at bounding box center [114, 58] width 78 height 7
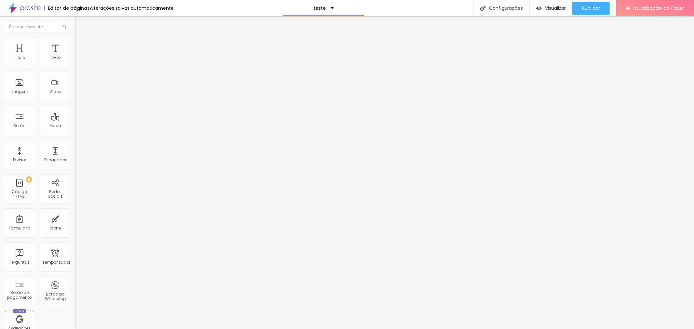
click at [75, 61] on input "text" at bounding box center [114, 58] width 78 height 7
paste input "https://www.youtube.com/shorts/aH1JvUfxGvE"
type input "https://www.youtube.com/shorts/aH1JvUfxGvE"
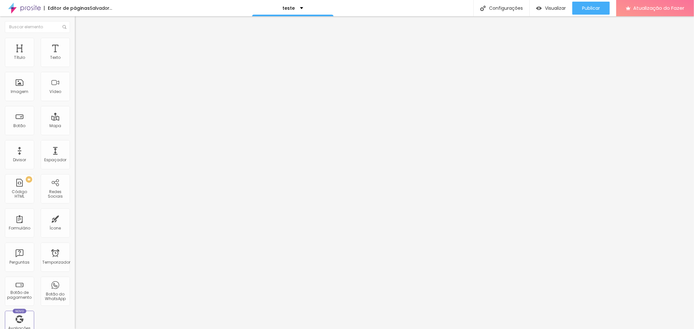
click at [75, 168] on div "Editar nulo Conteúdo Estilo Avançado URL do vídeo https://www.youtube.com/short…" at bounding box center [112, 172] width 75 height 313
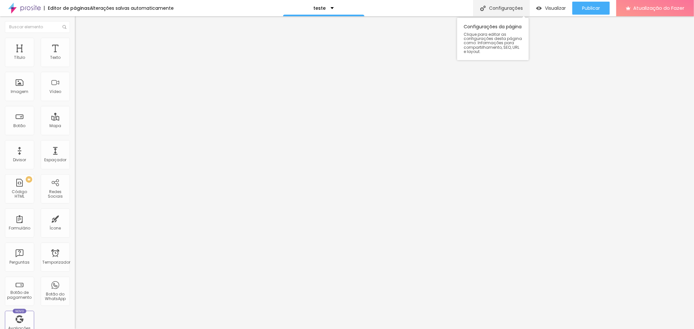
click at [495, 6] on font "Configurações" at bounding box center [506, 8] width 34 height 7
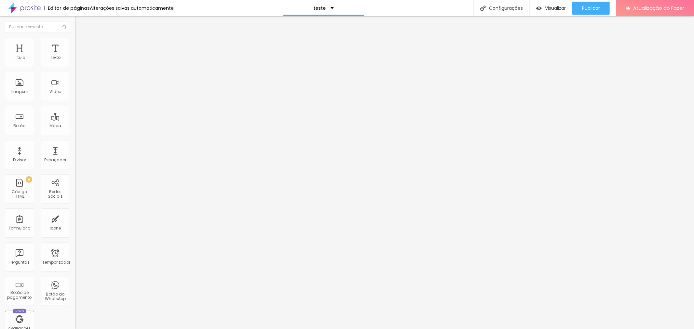
click at [75, 45] on ul "Conteúdo Estilo Avançado" at bounding box center [112, 41] width 75 height 20
click at [75, 42] on ul "Conteúdo Estilo Avançado" at bounding box center [112, 41] width 75 height 20
click at [75, 42] on li "Estilo" at bounding box center [112, 41] width 75 height 7
click at [81, 46] on font "Avançado" at bounding box center [91, 49] width 21 height 6
click at [75, 37] on img at bounding box center [78, 34] width 6 height 6
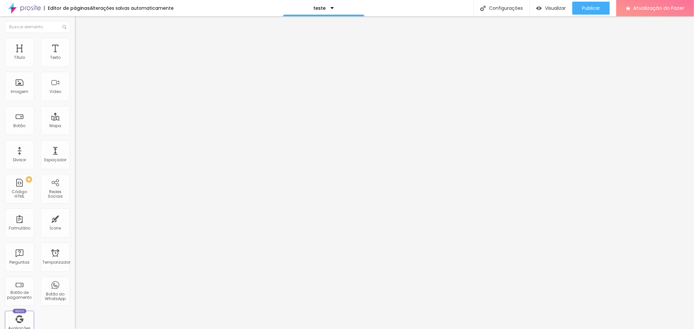
click at [75, 125] on font "Controles do player" at bounding box center [94, 124] width 39 height 6
click at [75, 61] on input "https://www.youtube.com/shorts/aH1JvUfxGvE" at bounding box center [114, 58] width 78 height 7
click at [548, 4] on div "Visualizar" at bounding box center [551, 8] width 30 height 13
click at [80, 23] on img "button" at bounding box center [82, 23] width 5 height 5
click at [75, 44] on ul "Conteúdo Estilo Avançado" at bounding box center [112, 41] width 75 height 20
